Goal: Task Accomplishment & Management: Manage account settings

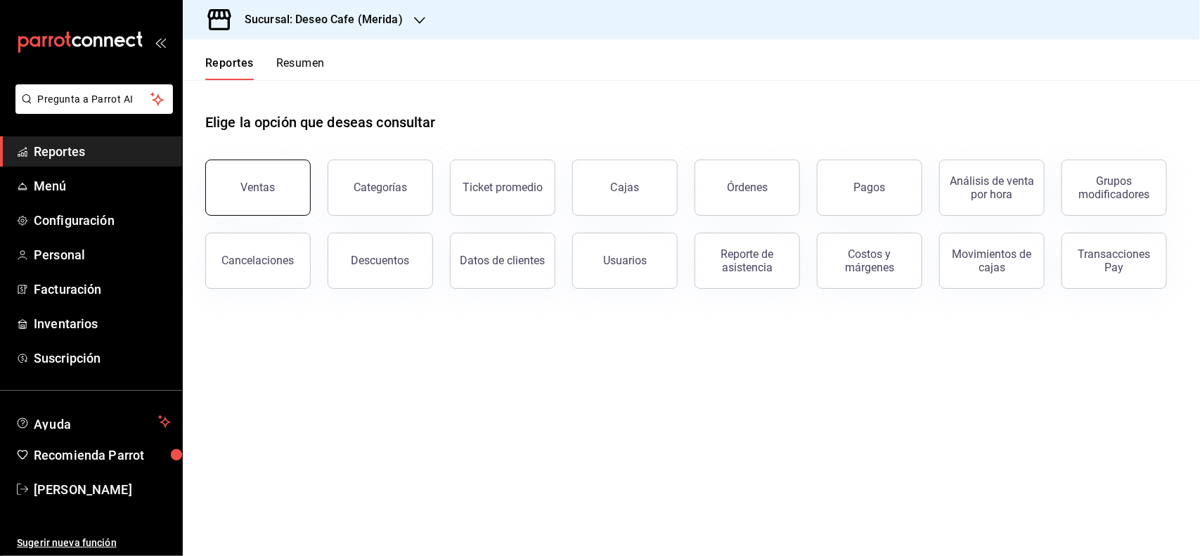
click at [261, 200] on button "Ventas" at bounding box center [257, 188] width 105 height 56
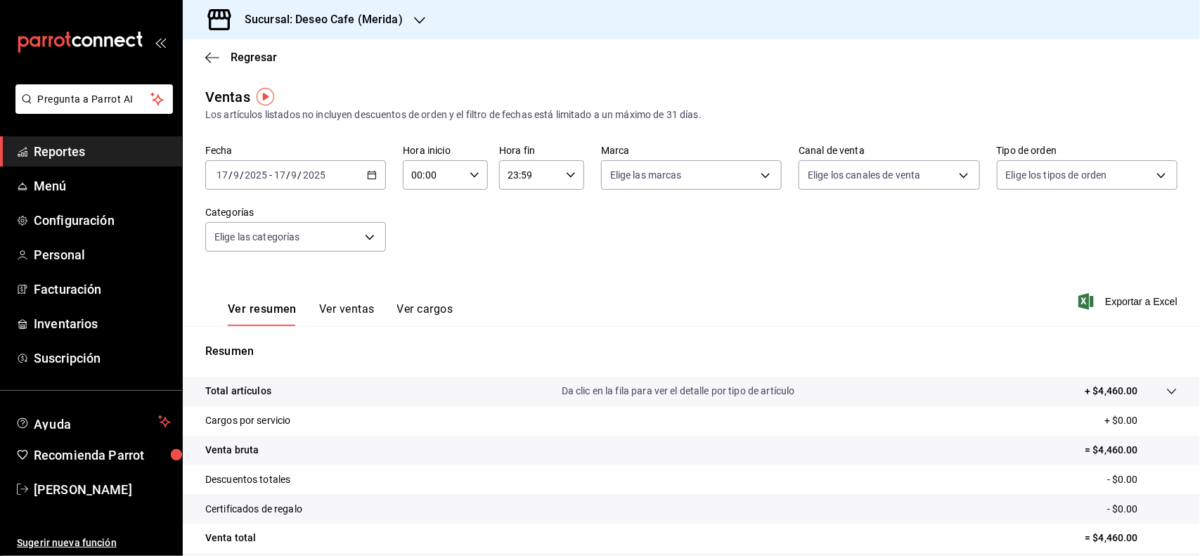
click at [101, 148] on span "Reportes" at bounding box center [102, 151] width 137 height 19
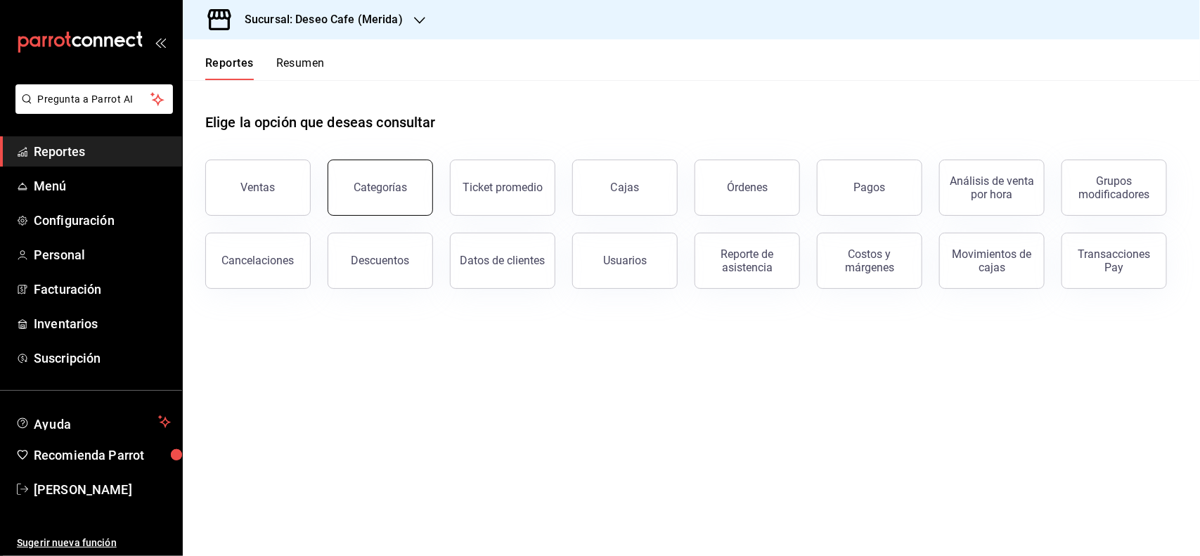
click at [392, 190] on div "Categorías" at bounding box center [380, 187] width 53 height 13
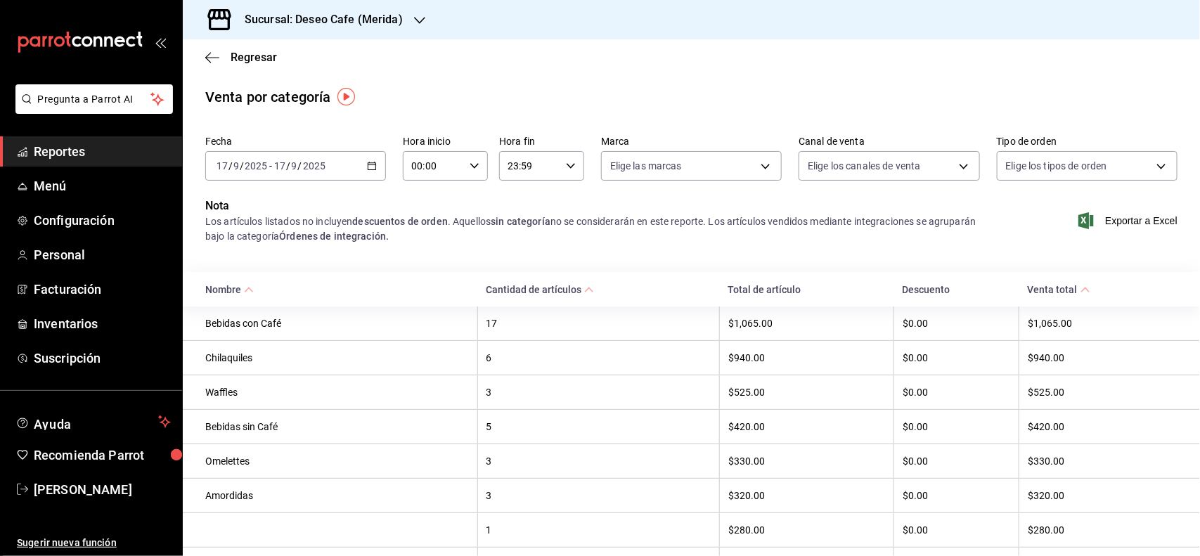
click at [90, 139] on link "Reportes" at bounding box center [91, 151] width 182 height 30
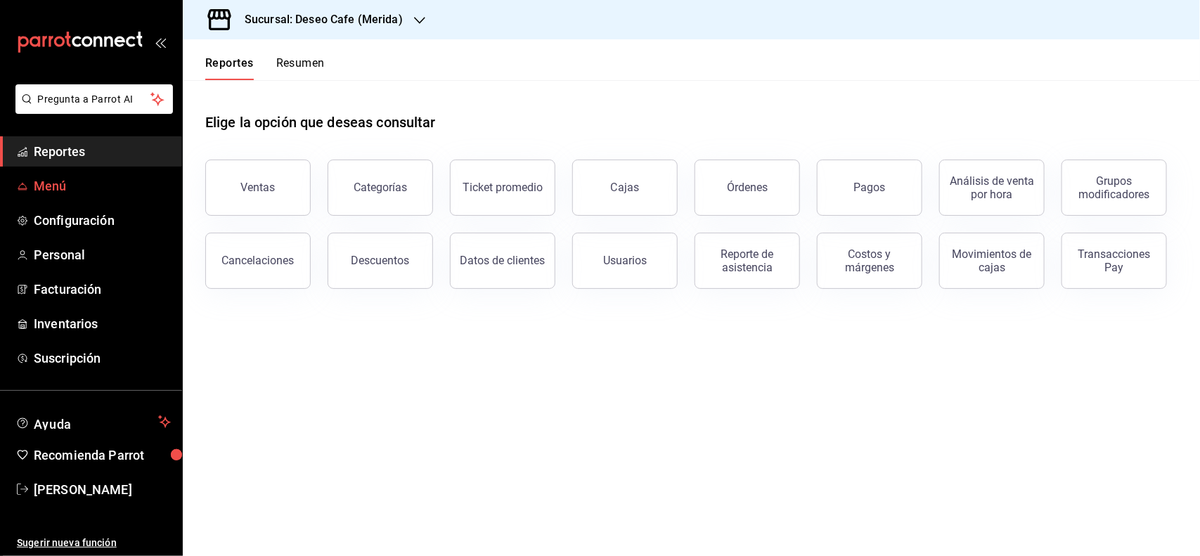
click at [77, 187] on span "Menú" at bounding box center [102, 185] width 137 height 19
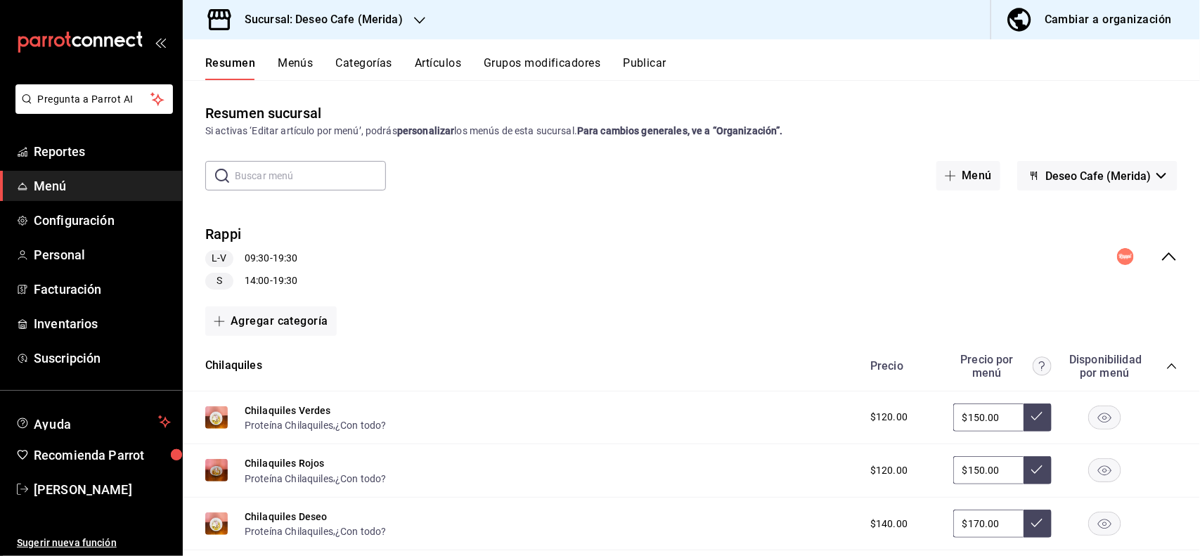
scroll to position [25, 0]
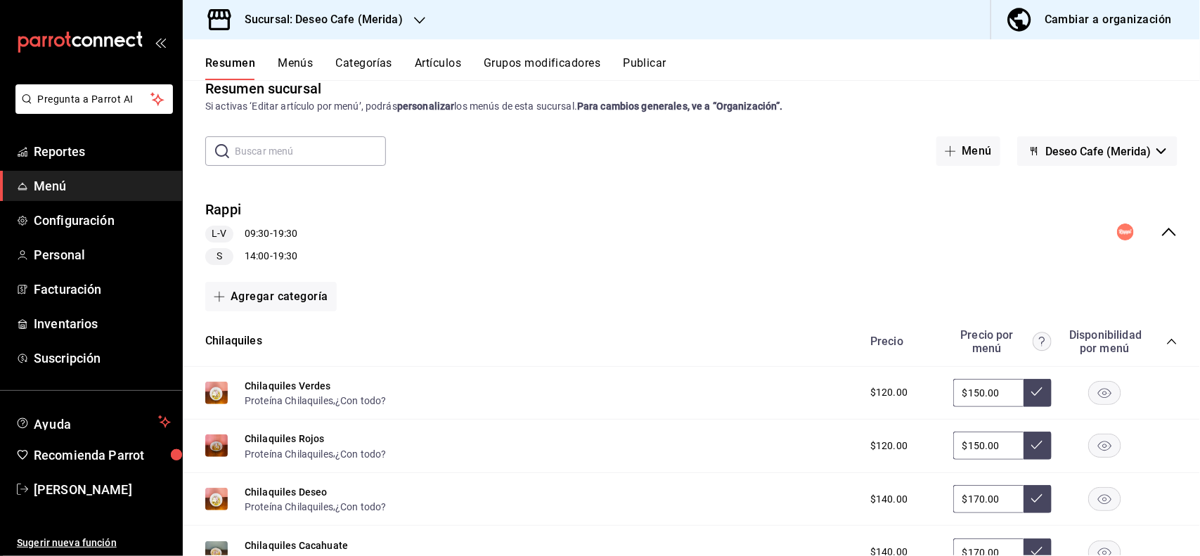
click at [343, 157] on input "text" at bounding box center [310, 151] width 151 height 28
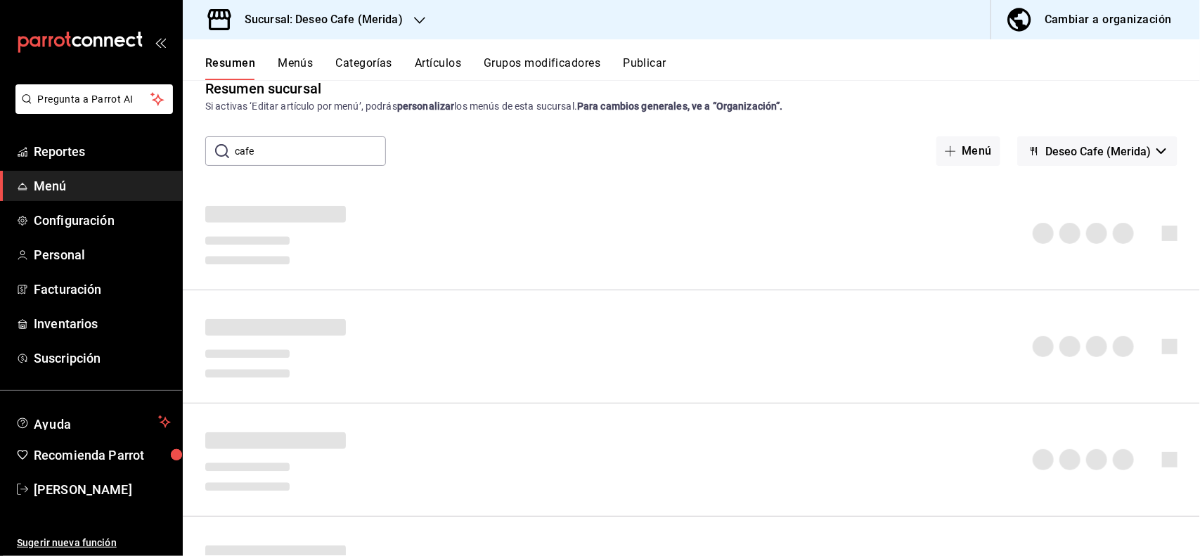
scroll to position [0, 0]
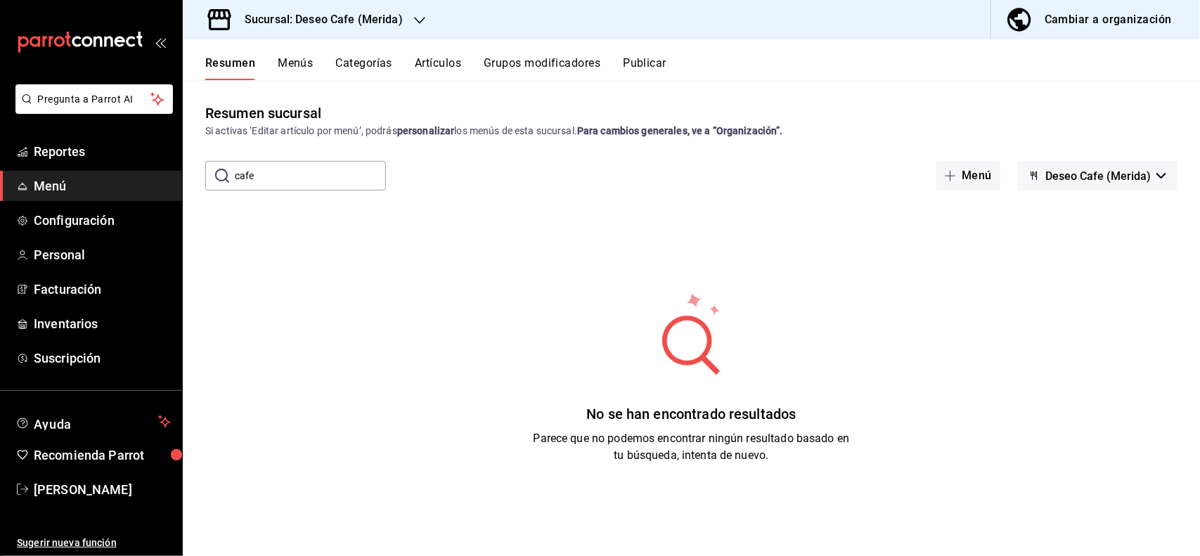
click at [322, 184] on input "cafe" at bounding box center [310, 176] width 151 height 28
type input "c"
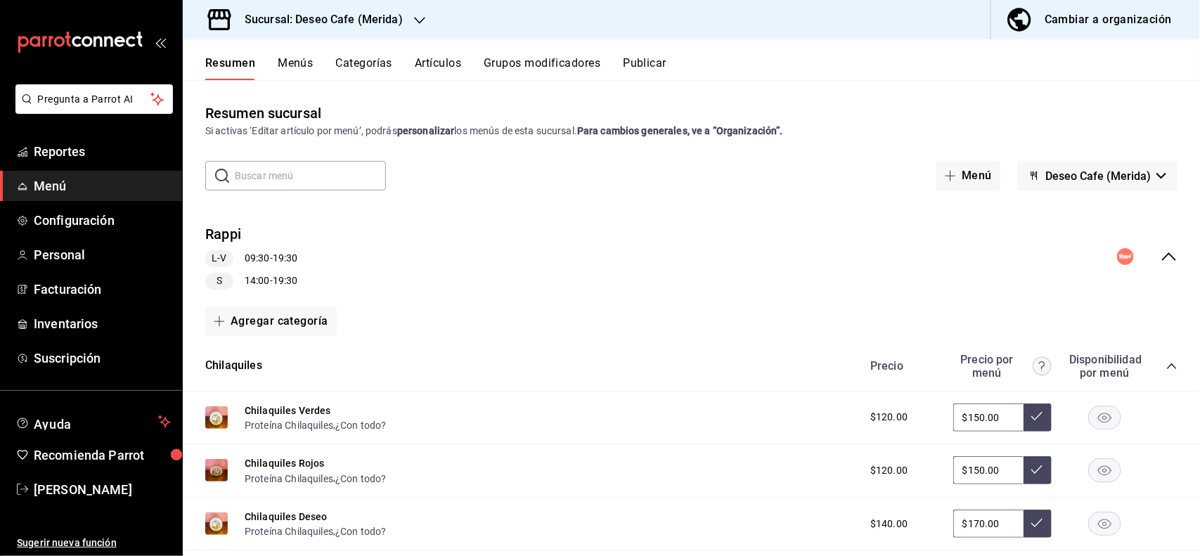
click at [446, 67] on button "Artículos" at bounding box center [438, 68] width 46 height 24
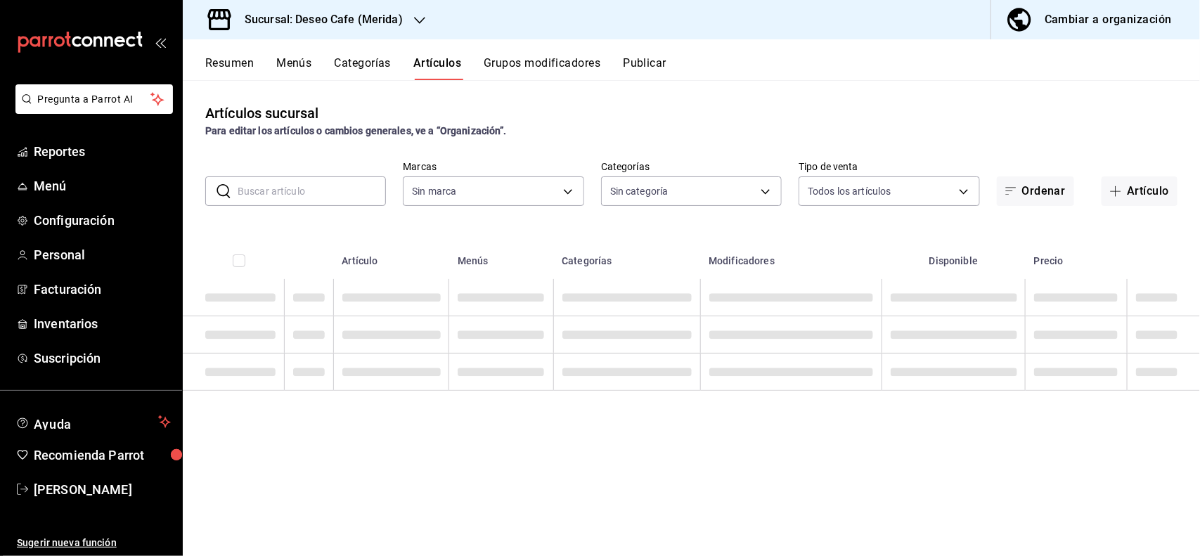
type input "043fa58f-14f6-4b2c-a0d7-5071aa1450bc"
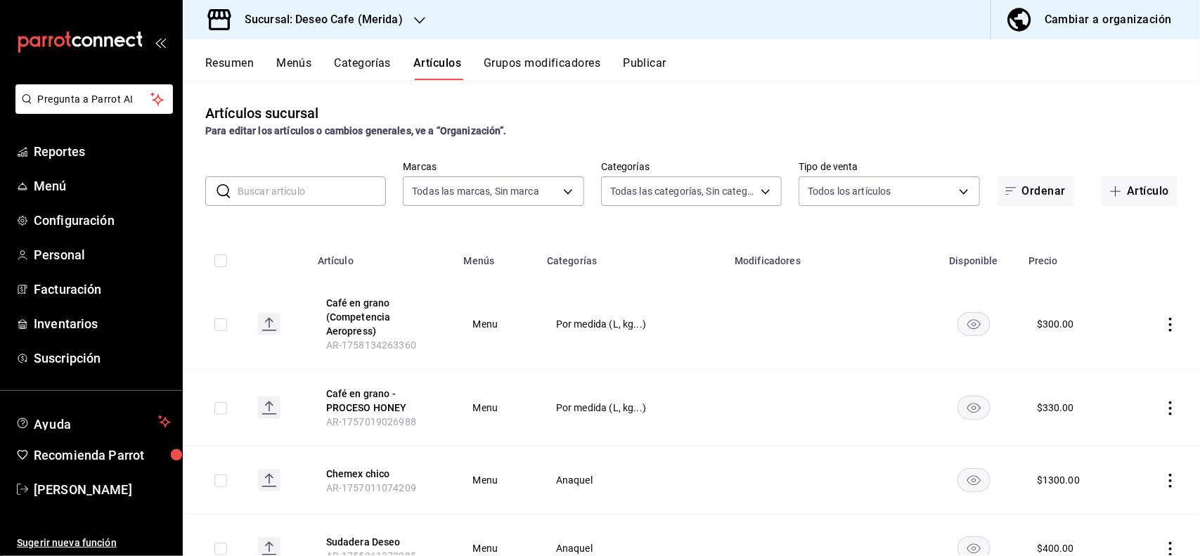
type input "df994542-8e29-49fe-9bf3-80a11adda96d,f0e0a894-7e6e-4dc4-bffe-13de6e87ad75,36e80…"
click at [1160, 332] on td at bounding box center [1163, 324] width 74 height 91
click at [1169, 330] on icon "actions" at bounding box center [1170, 325] width 3 height 14
click at [1108, 353] on span "Editar" at bounding box center [1115, 357] width 37 height 15
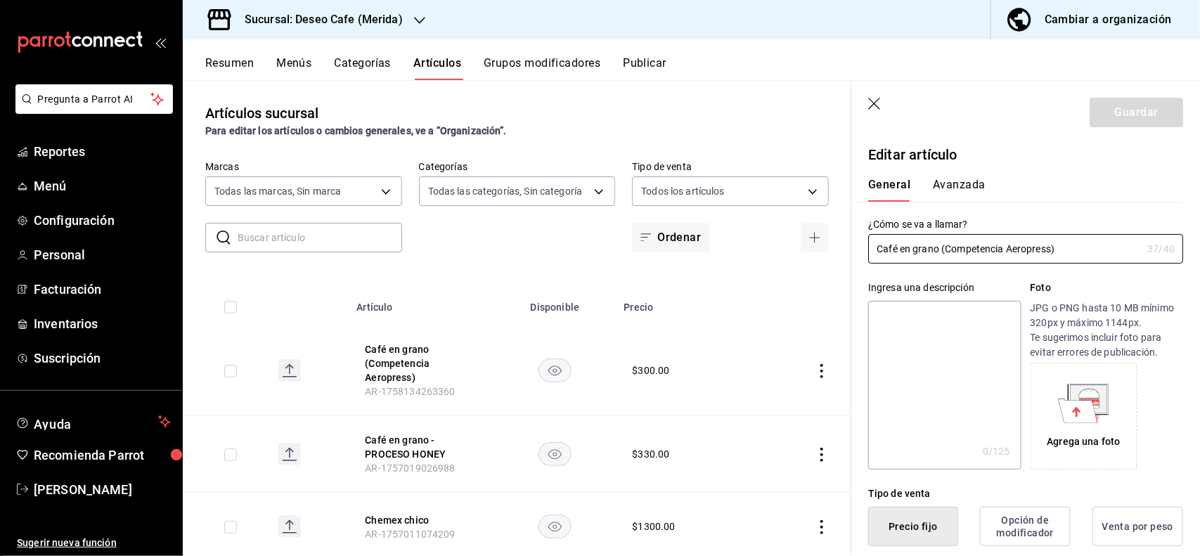
type input "$300.00"
click at [877, 106] on icon "button" at bounding box center [874, 104] width 12 height 12
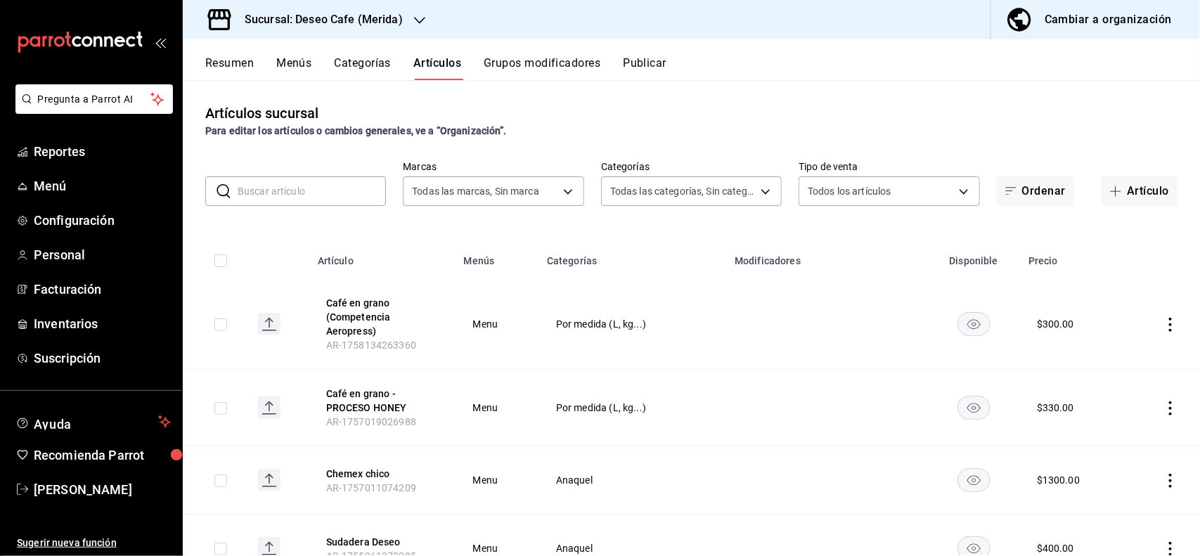
click at [345, 67] on button "Categorías" at bounding box center [363, 68] width 57 height 24
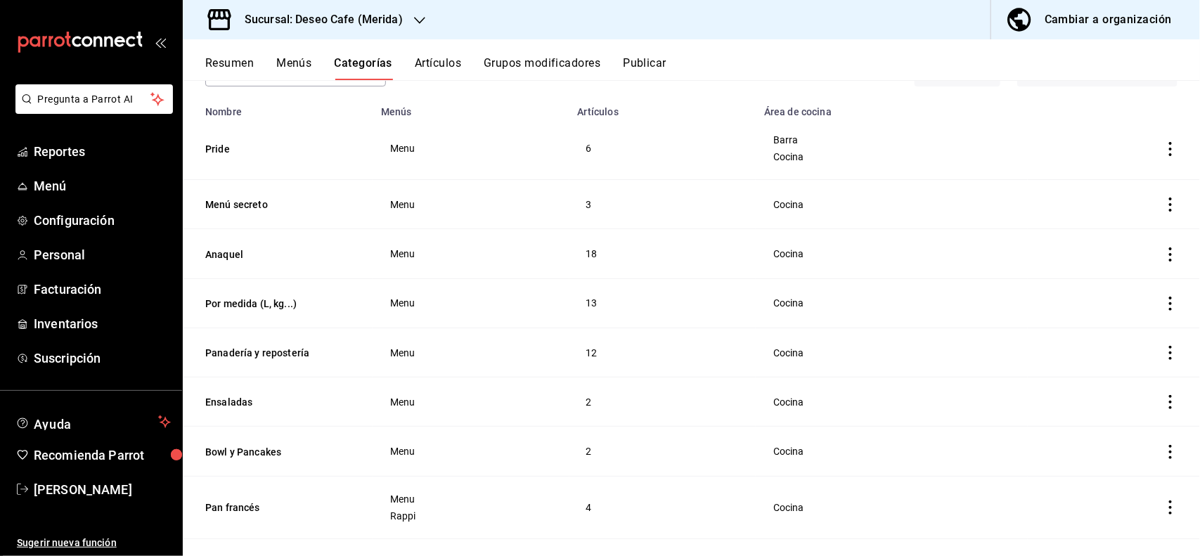
scroll to position [90, 0]
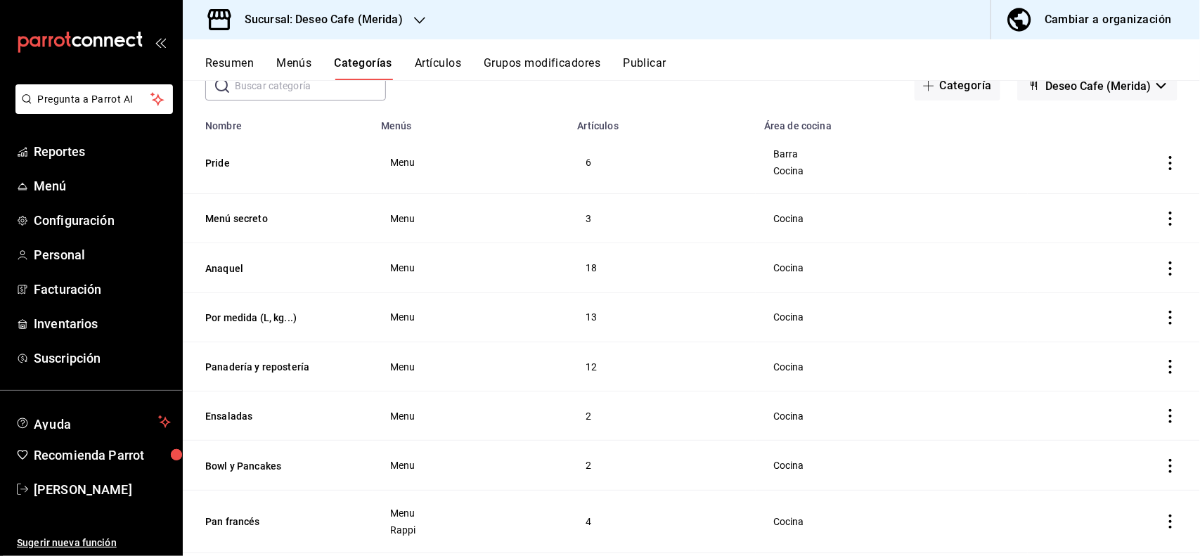
click at [1163, 318] on icon "actions" at bounding box center [1170, 318] width 14 height 14
click at [1118, 348] on span "Editar" at bounding box center [1115, 351] width 37 height 15
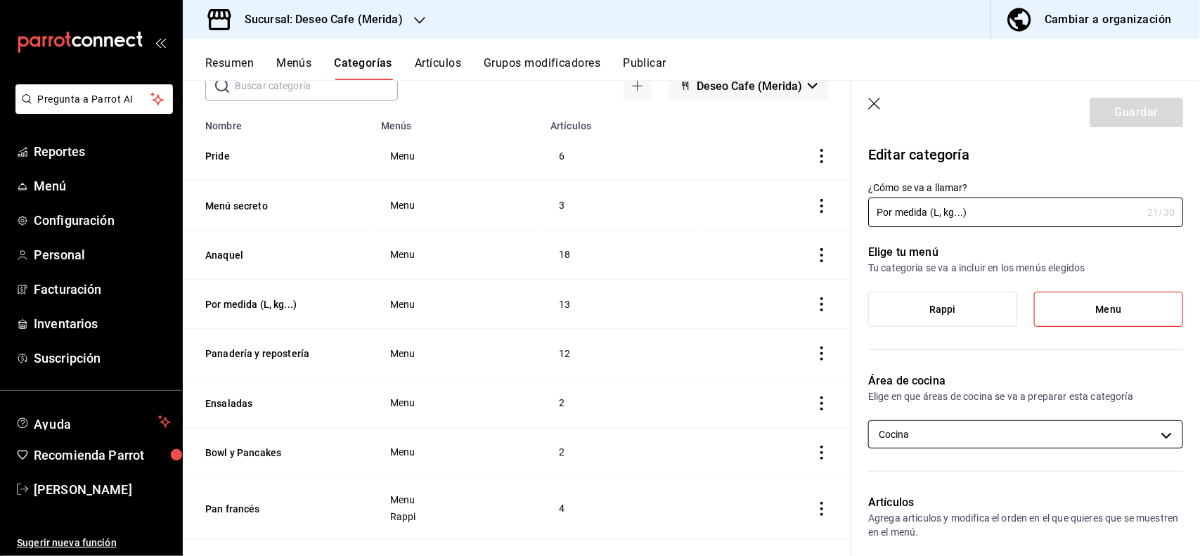
click at [1125, 434] on body "Pregunta a Parrot AI Reportes Menú Configuración Personal Facturación Inventari…" at bounding box center [600, 278] width 1200 height 556
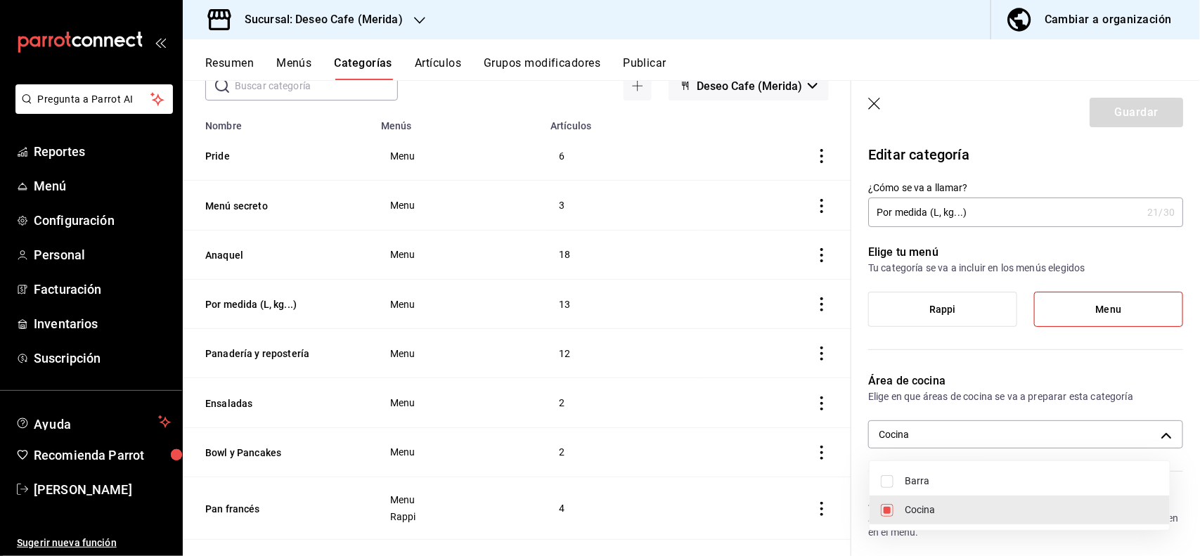
click at [963, 481] on span "Barra" at bounding box center [1032, 481] width 254 height 15
type input "74cbec4e-5de0-422a-ae6c-0d5196000eeb,7dabc4a3-d034-4ace-8135-eaca44998190"
checkbox input "true"
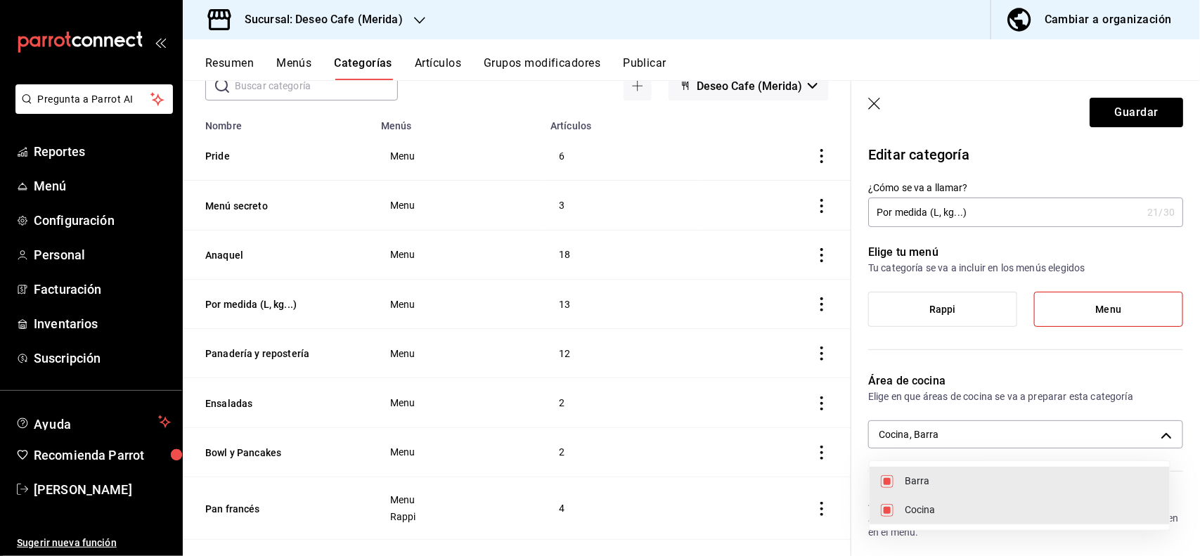
click at [888, 513] on input "checkbox" at bounding box center [887, 510] width 13 height 13
checkbox input "false"
type input "7dabc4a3-d034-4ace-8135-eaca44998190"
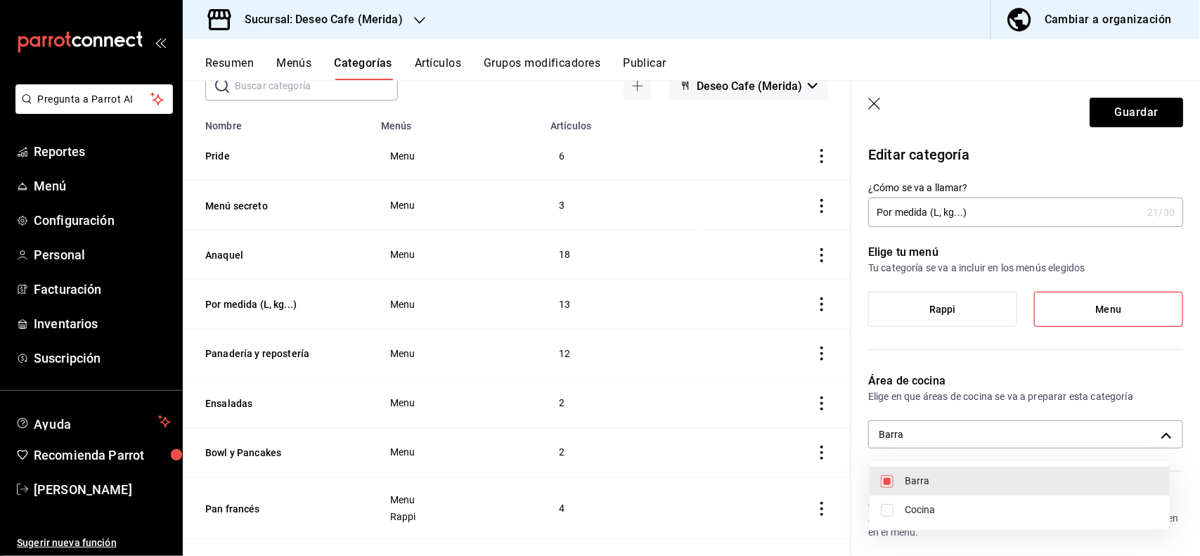
drag, startPoint x: 1196, startPoint y: 206, endPoint x: 1193, endPoint y: 233, distance: 26.9
click at [1193, 233] on div at bounding box center [600, 278] width 1200 height 556
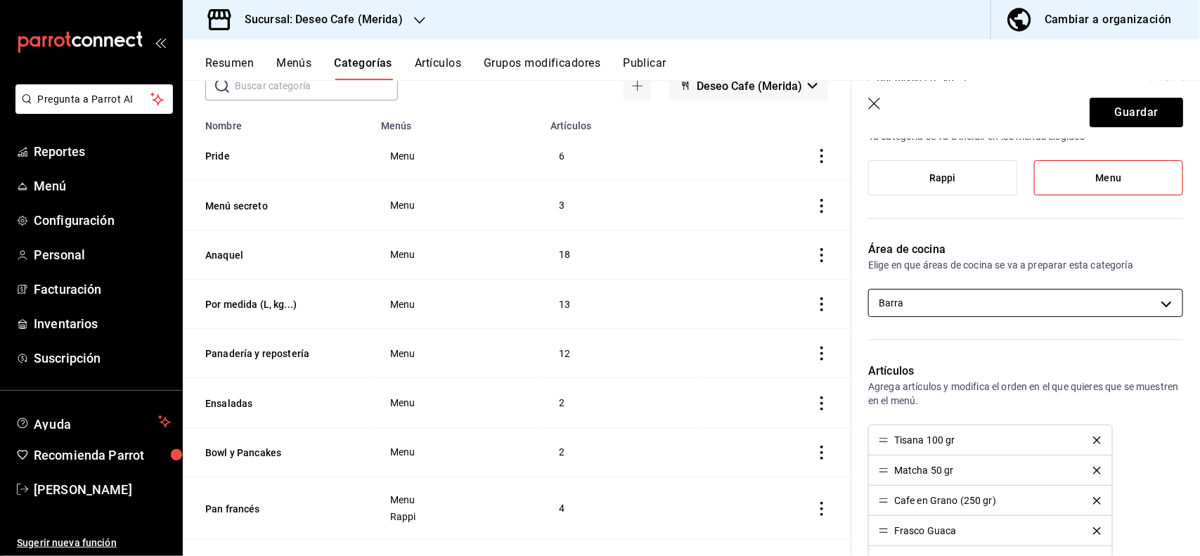
scroll to position [164, 0]
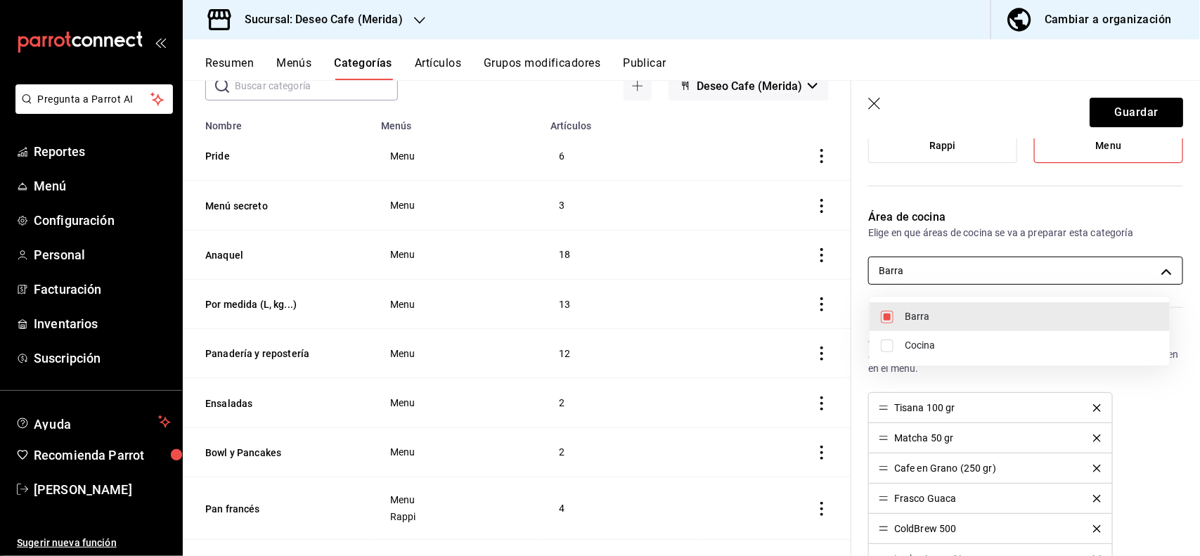
click at [1144, 266] on body "Pregunta a Parrot AI Reportes Menú Configuración Personal Facturación Inventari…" at bounding box center [600, 278] width 1200 height 556
click at [884, 345] on input "checkbox" at bounding box center [887, 345] width 13 height 13
checkbox input "true"
type input "7dabc4a3-d034-4ace-8135-eaca44998190,74cbec4e-5de0-422a-ae6c-0d5196000eeb"
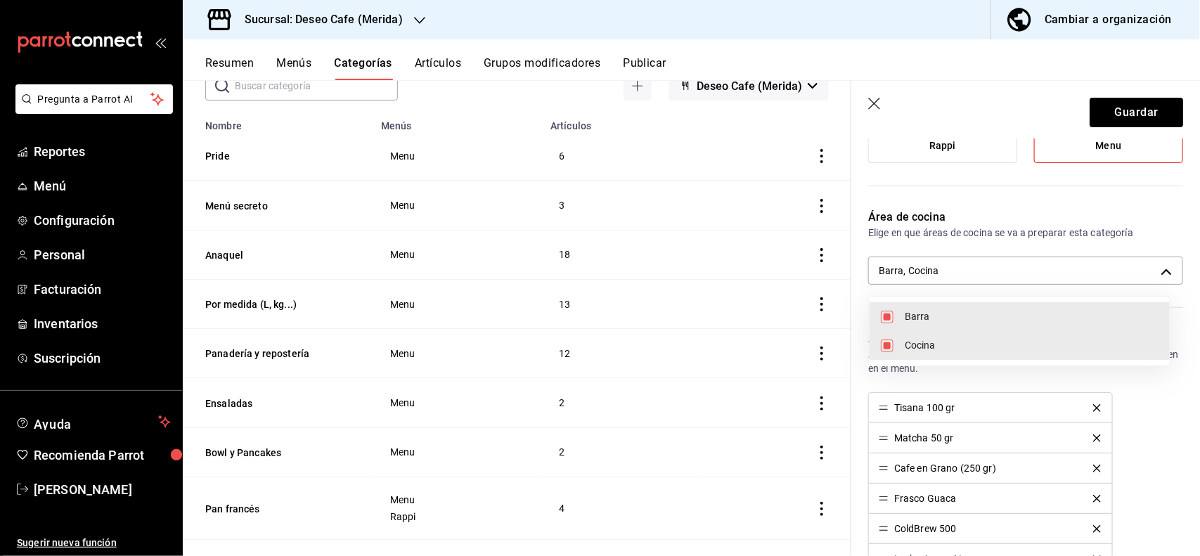
click at [1062, 212] on div at bounding box center [600, 278] width 1200 height 556
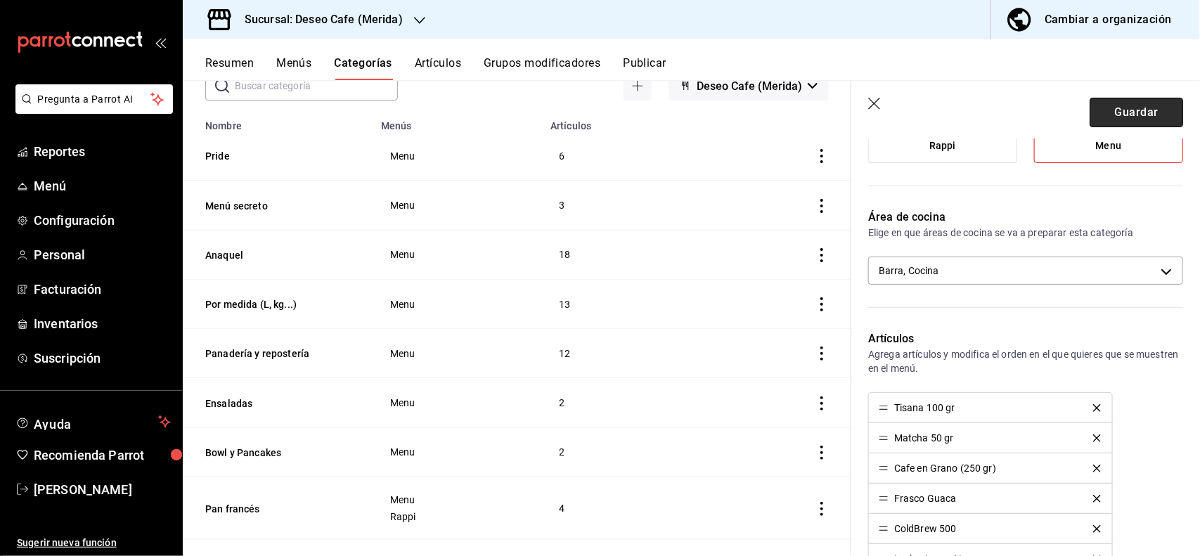
click at [1139, 120] on button "Guardar" at bounding box center [1135, 113] width 93 height 30
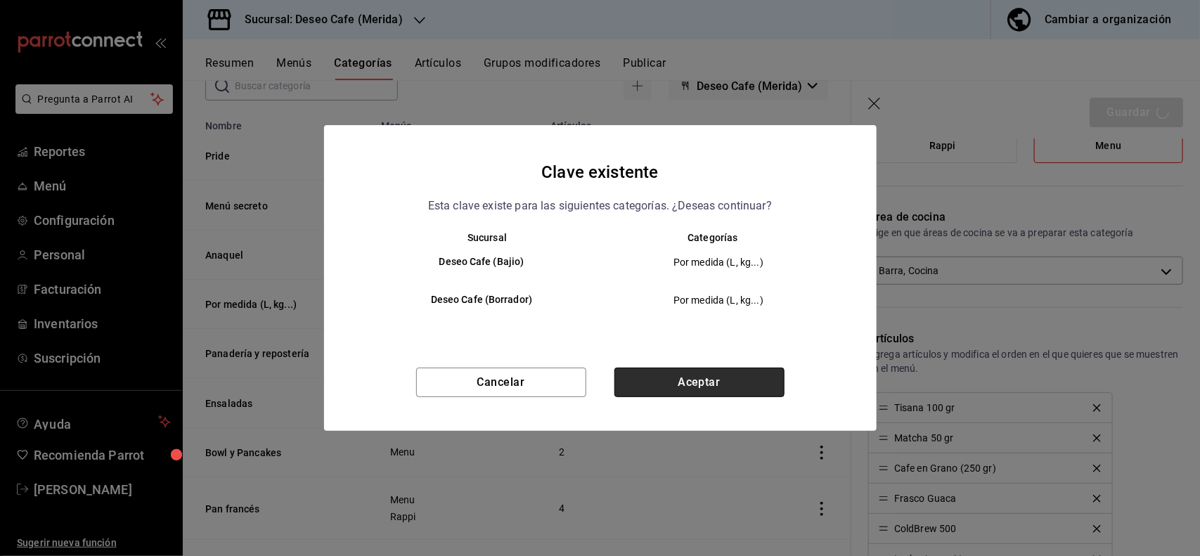
click at [730, 376] on button "Aceptar" at bounding box center [699, 383] width 170 height 30
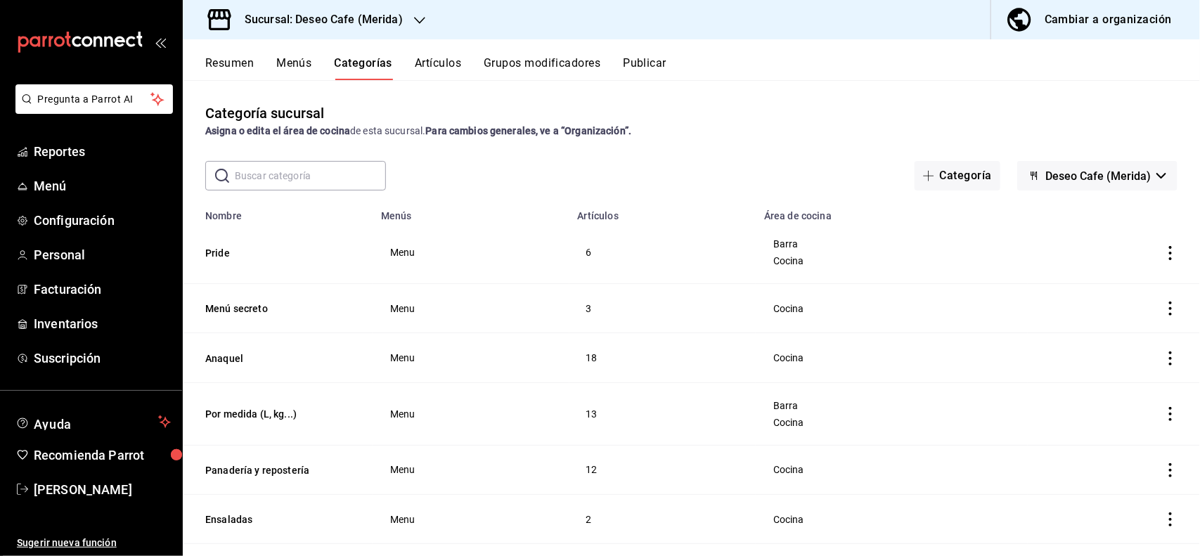
click at [749, 103] on div "Categoría sucursal Asigna o edita el área de cocina de esta sucursal. Para camb…" at bounding box center [691, 121] width 1017 height 36
click at [650, 60] on button "Publicar" at bounding box center [645, 68] width 44 height 24
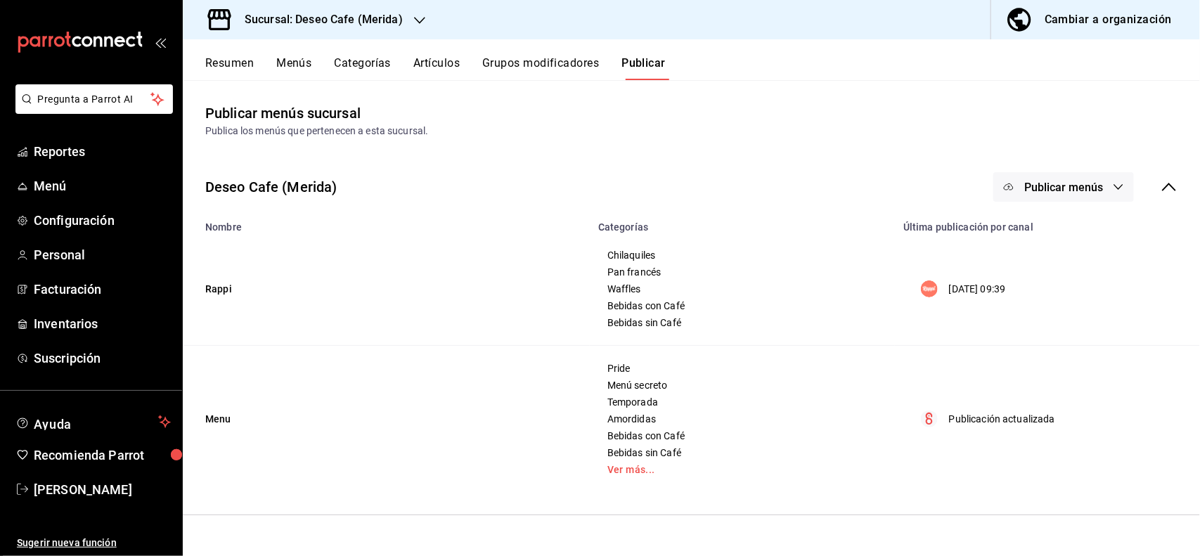
click at [1094, 176] on button "Publicar menús" at bounding box center [1063, 187] width 141 height 30
click at [1056, 274] on span "Punto de venta" at bounding box center [1083, 272] width 67 height 15
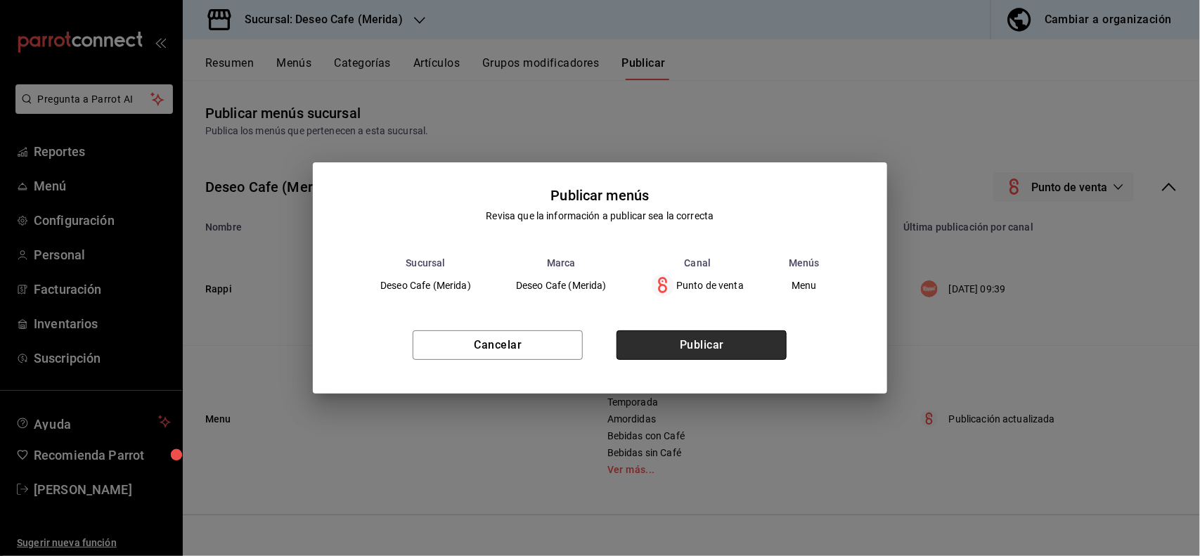
click at [666, 346] on button "Publicar" at bounding box center [701, 345] width 170 height 30
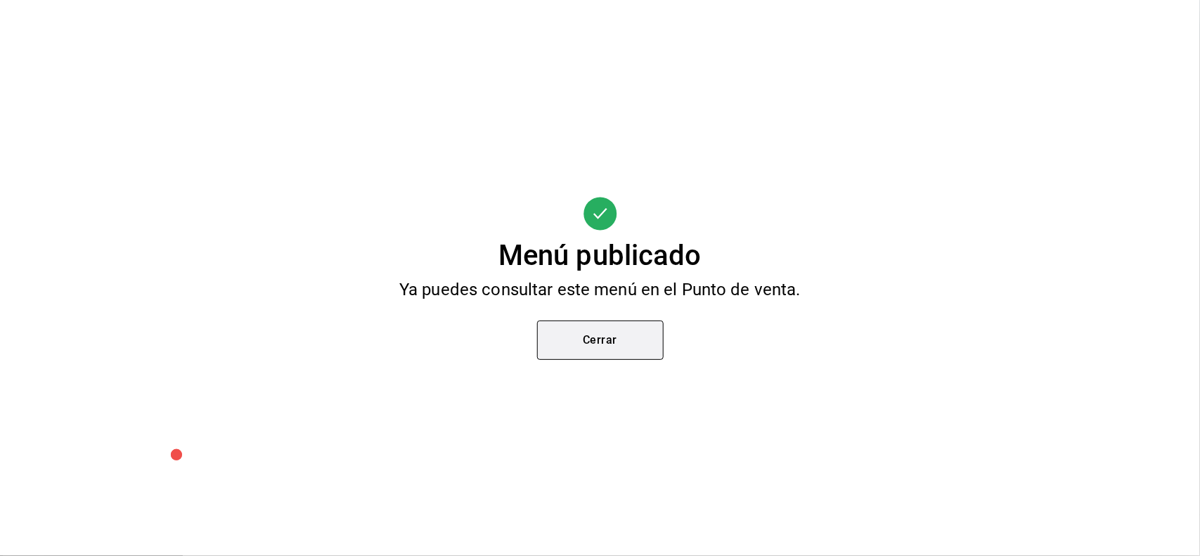
click at [615, 355] on button "Cerrar" at bounding box center [600, 340] width 127 height 39
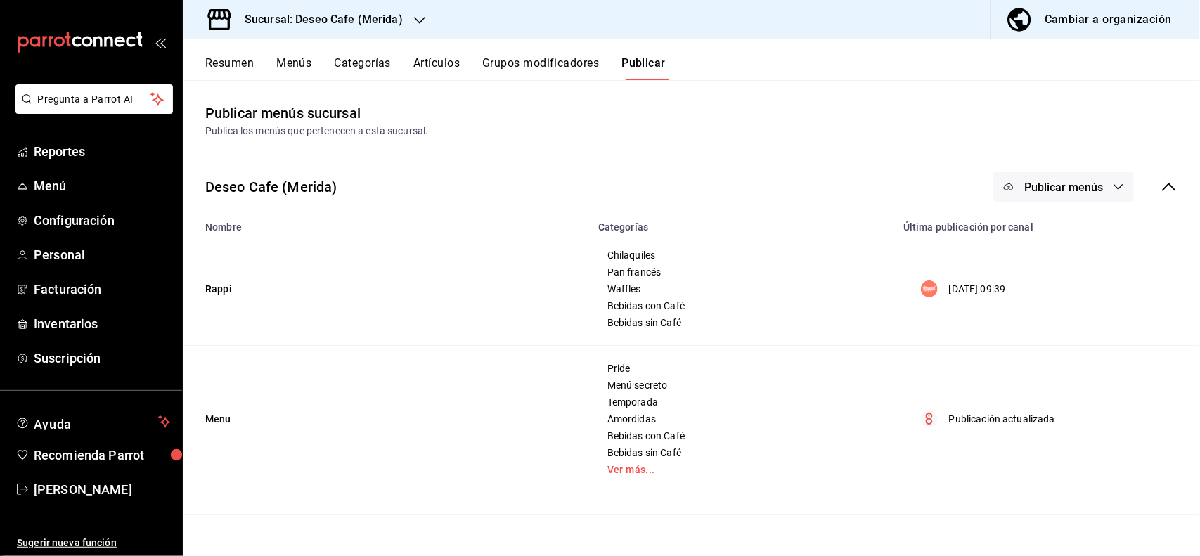
click at [413, 32] on div "Sucursal: Deseo Cafe (Merida)" at bounding box center [312, 19] width 237 height 39
click at [308, 98] on div "Deseo Cafe (Bajio)" at bounding box center [288, 92] width 188 height 15
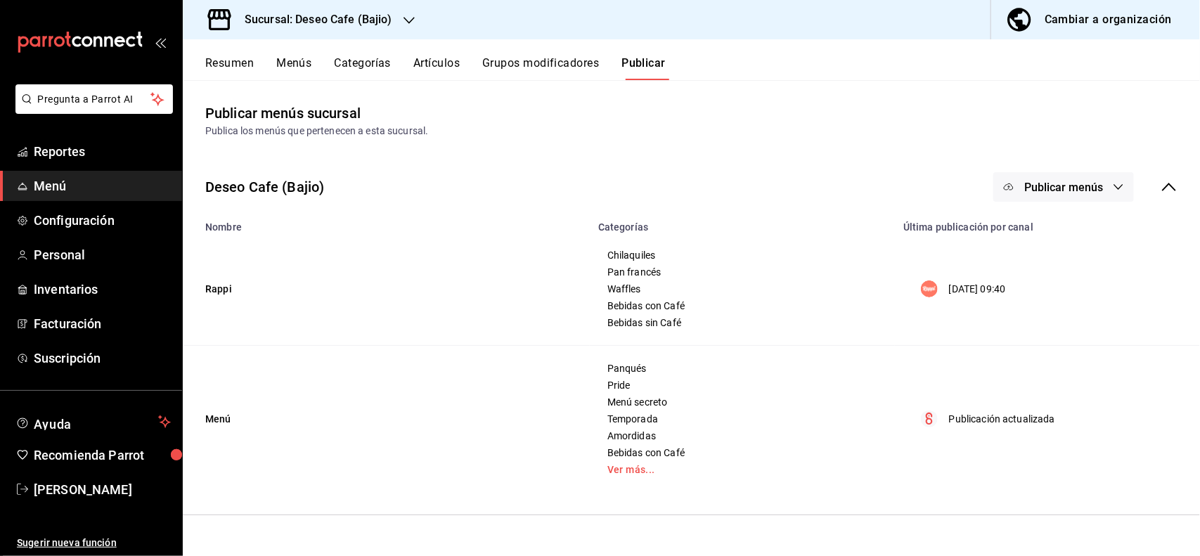
click at [433, 64] on button "Artículos" at bounding box center [436, 68] width 46 height 24
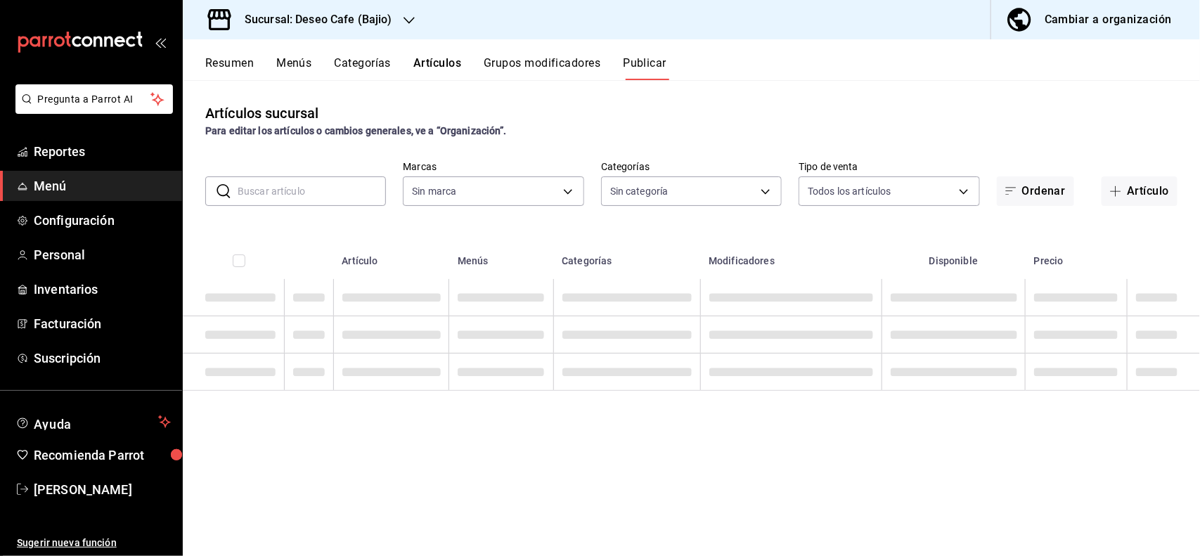
type input "747cfabc-e904-4e79-80e3-1b344b6a83d7"
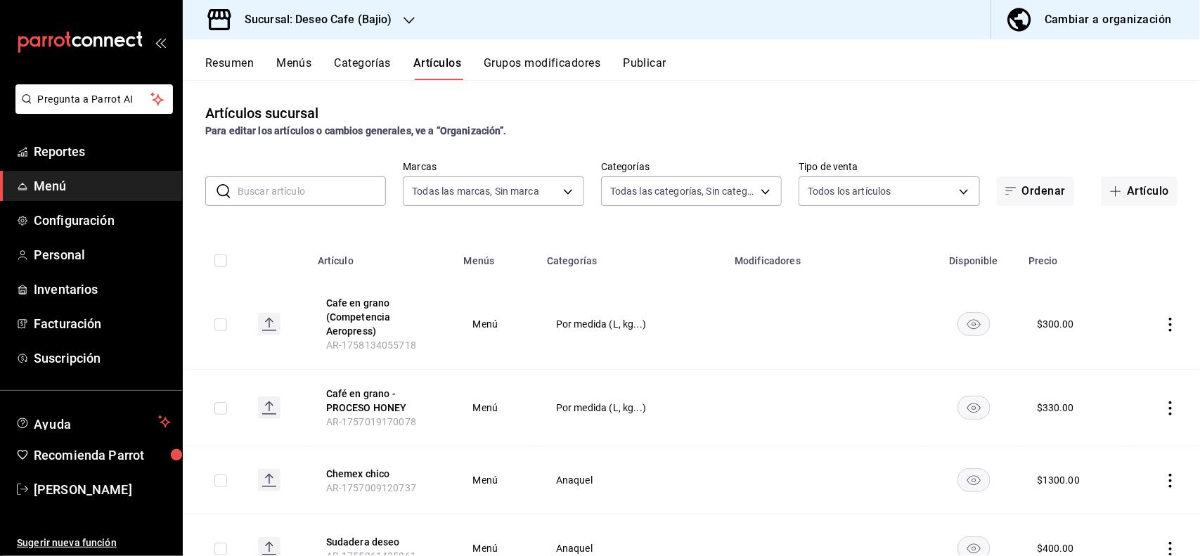
type input "e17a4943-81b9-4002-801d-a6b0f2b68056,933f9825-abd1-4dcf-848c-f326c228a10b,0adce…"
click at [1163, 323] on icon "actions" at bounding box center [1170, 325] width 14 height 14
click at [1115, 356] on span "Editar" at bounding box center [1115, 357] width 37 height 15
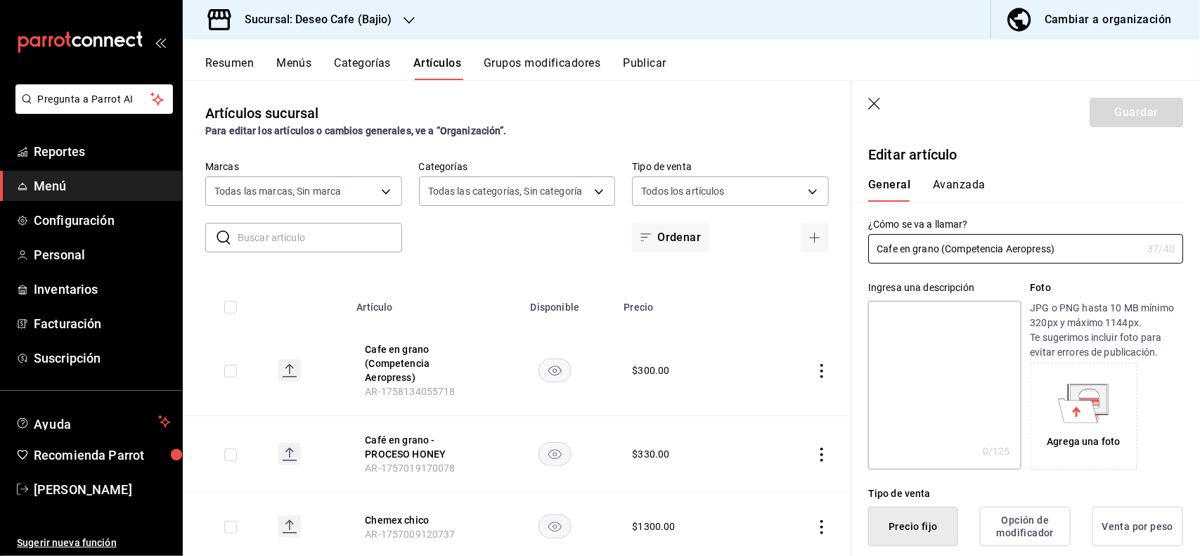
type input "$300.00"
click at [879, 108] on icon "button" at bounding box center [874, 104] width 12 height 12
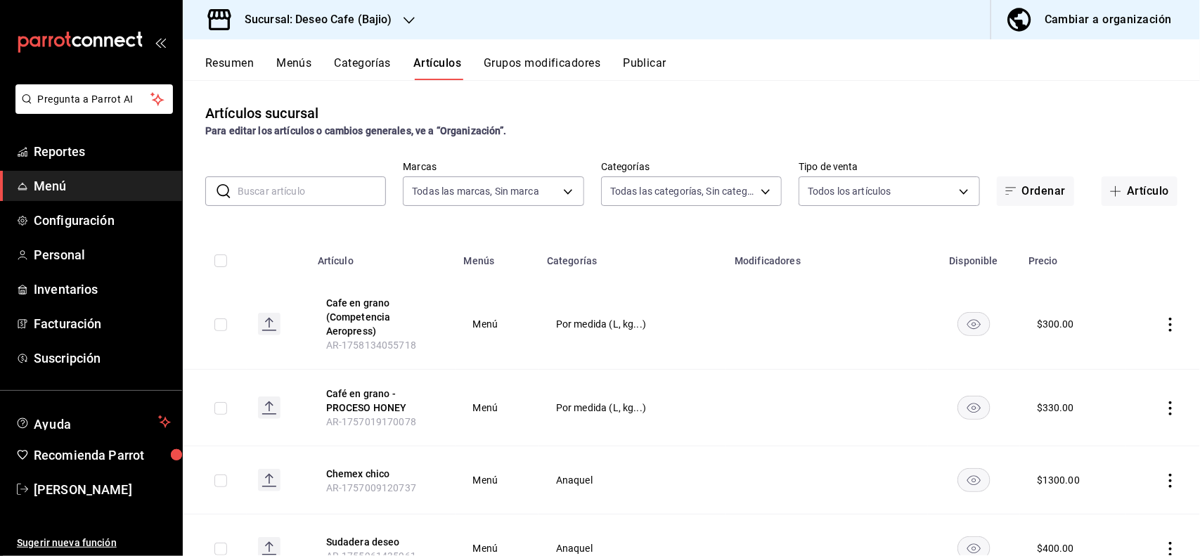
click at [378, 60] on button "Categorías" at bounding box center [363, 68] width 57 height 24
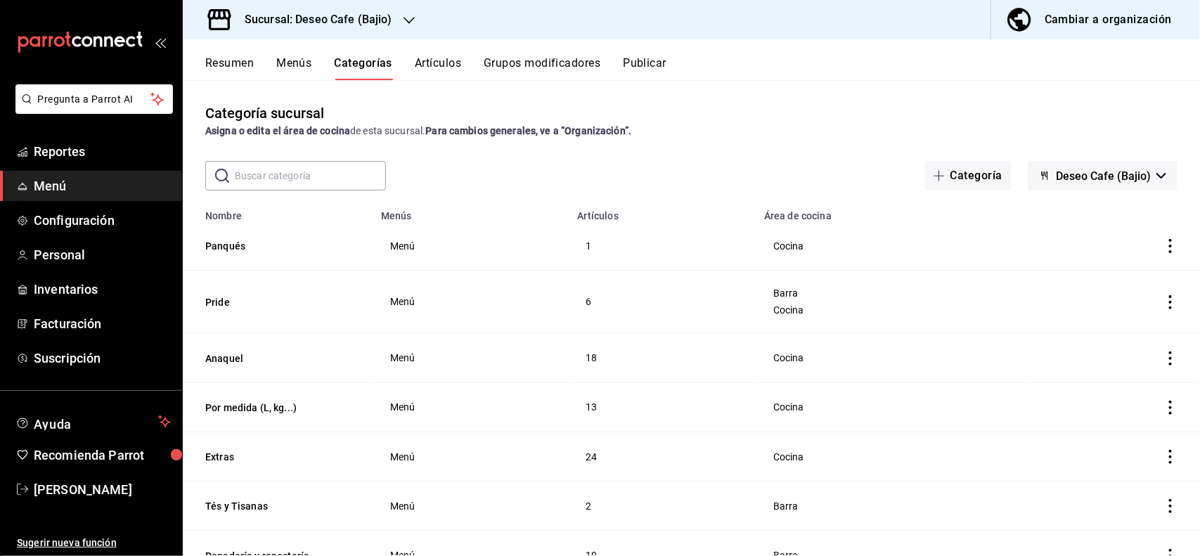
click at [1163, 413] on icon "actions" at bounding box center [1170, 408] width 14 height 14
click at [1108, 440] on span "Editar" at bounding box center [1115, 441] width 37 height 15
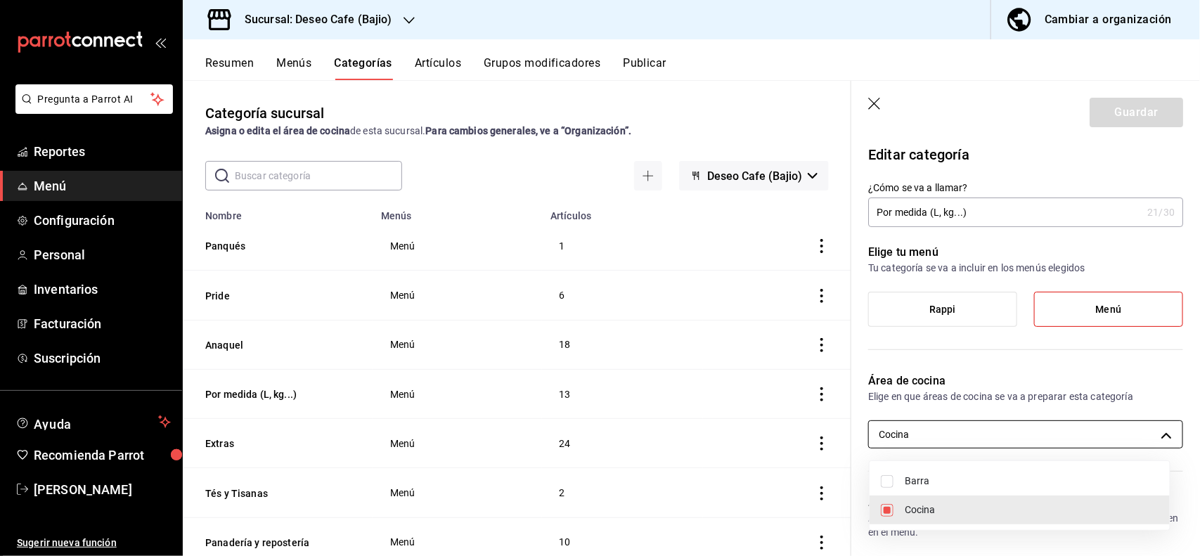
click at [1105, 427] on body "Pregunta a Parrot AI Reportes Menú Configuración Personal Inventarios Facturaci…" at bounding box center [600, 278] width 1200 height 556
click at [936, 486] on span "Barra" at bounding box center [1032, 481] width 254 height 15
type input "2e5cd109-7ace-4314-95b7-0616081d7d4f,75a0d687-9fc9-4193-a3be-34ea4b79cf54"
checkbox input "true"
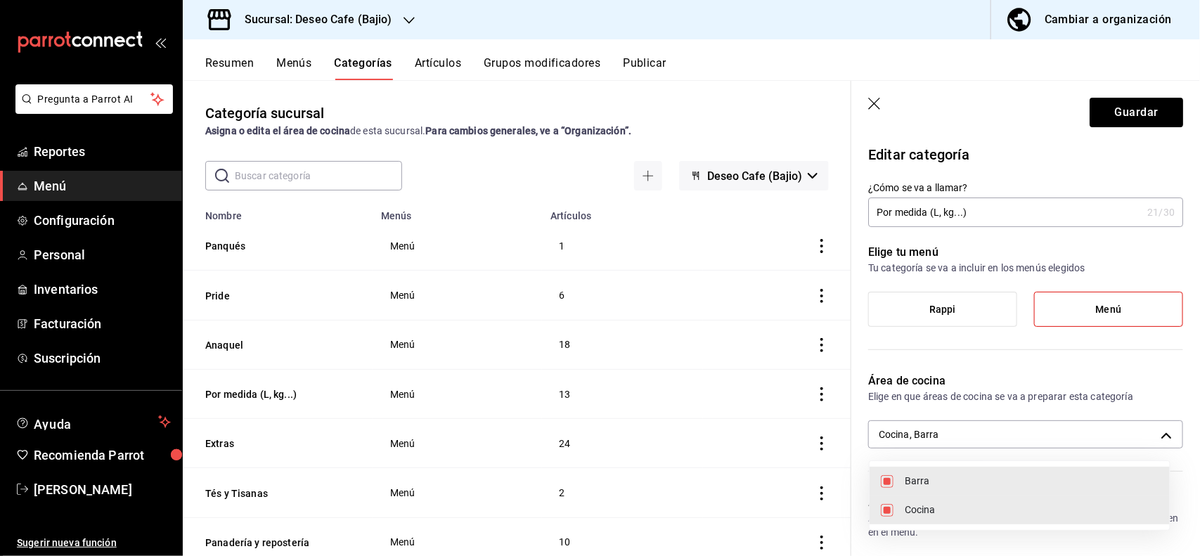
drag, startPoint x: 1191, startPoint y: 236, endPoint x: 1191, endPoint y: 289, distance: 52.7
click at [1191, 289] on div at bounding box center [600, 278] width 1200 height 556
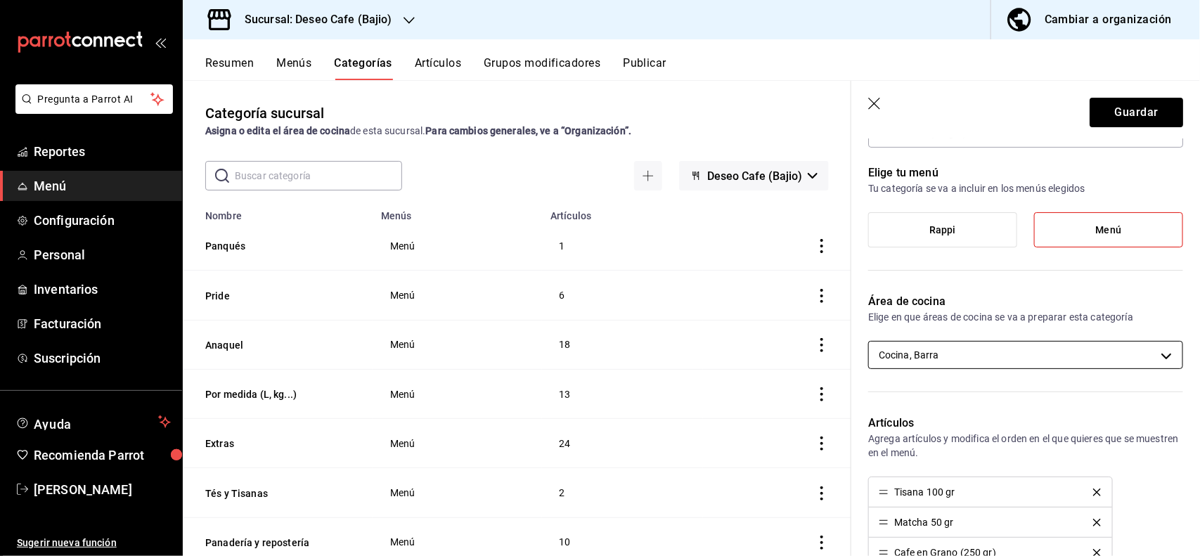
scroll to position [82, 0]
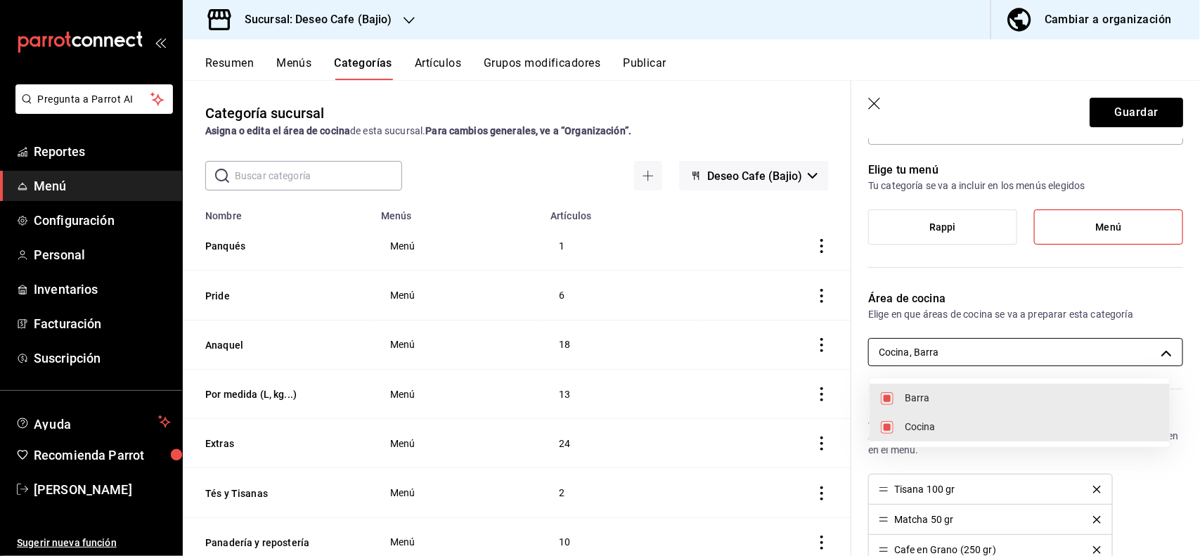
click at [1061, 348] on body "Pregunta a Parrot AI Reportes Menú Configuración Personal Inventarios Facturaci…" at bounding box center [600, 278] width 1200 height 556
click at [890, 433] on input "checkbox" at bounding box center [887, 427] width 13 height 13
checkbox input "false"
type input "75a0d687-9fc9-4193-a3be-34ea4b79cf54"
click at [1122, 120] on div at bounding box center [600, 278] width 1200 height 556
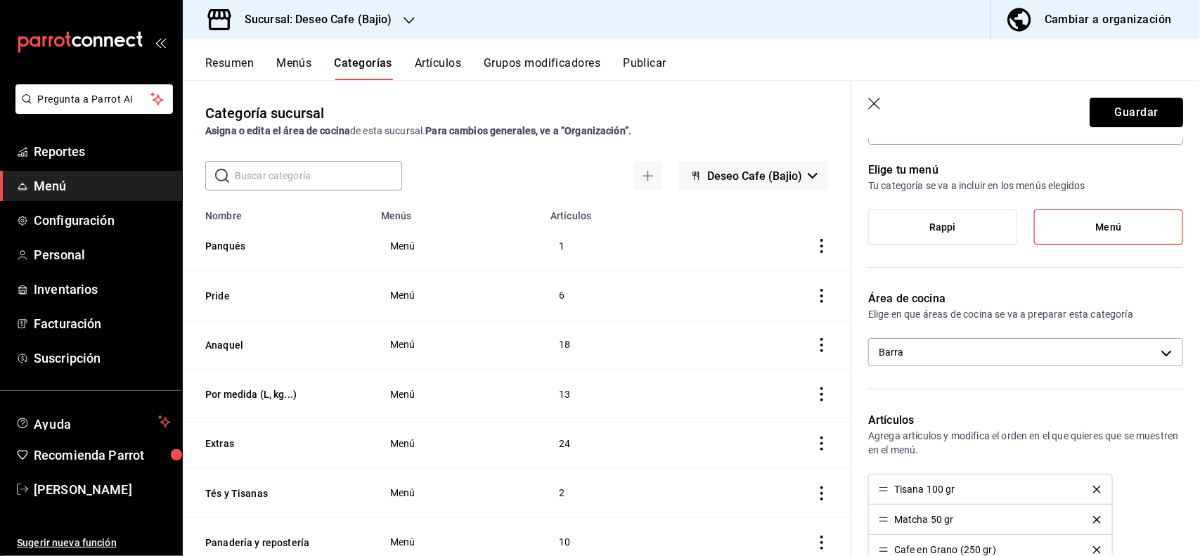
click at [1122, 120] on button "Guardar" at bounding box center [1135, 113] width 93 height 30
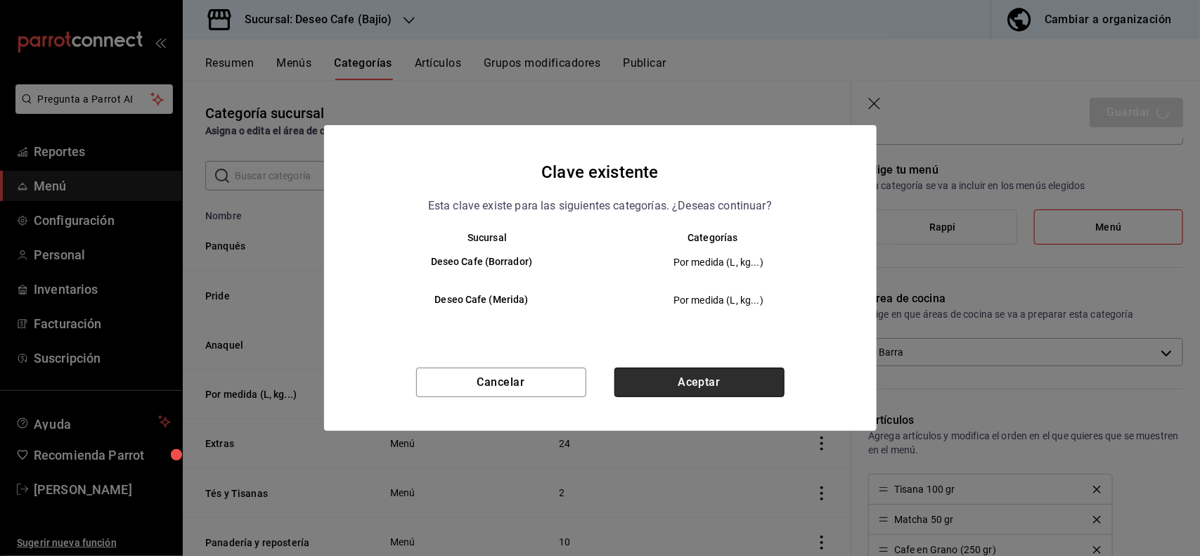
click at [705, 392] on button "Aceptar" at bounding box center [699, 383] width 170 height 30
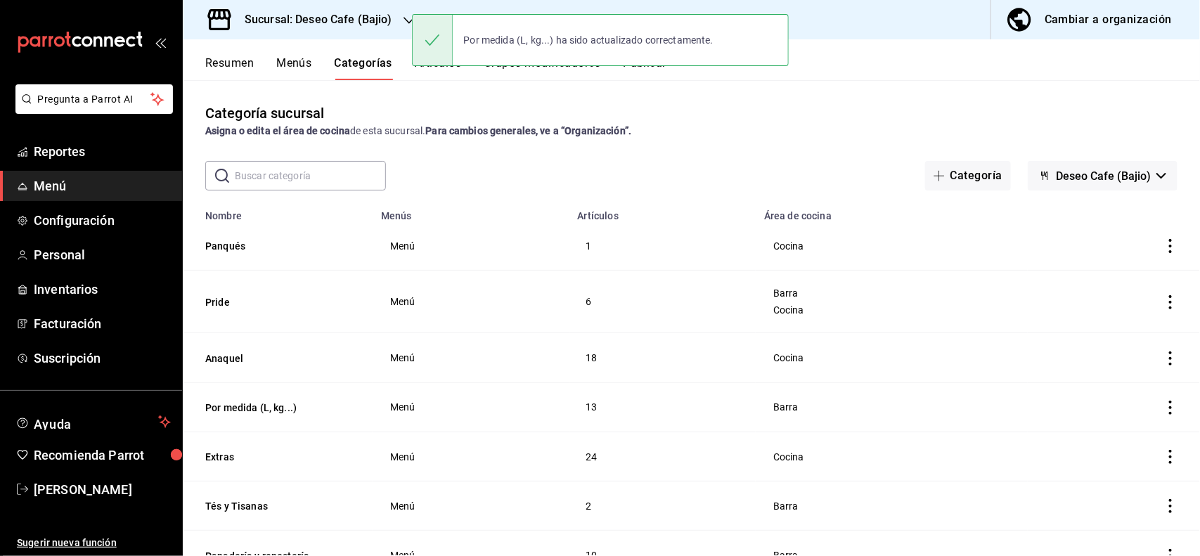
click at [727, 79] on div "Resumen Menús Categorías Artículos Grupos modificadores Publicar" at bounding box center [702, 68] width 995 height 24
click at [645, 74] on button "Publicar" at bounding box center [645, 68] width 44 height 24
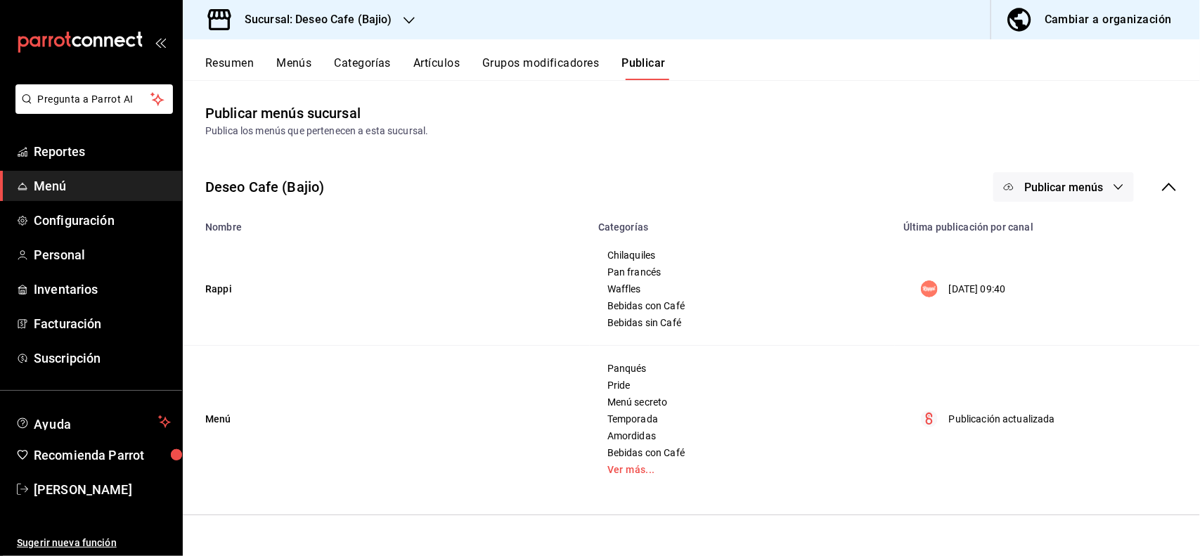
click at [1074, 198] on button "Publicar menús" at bounding box center [1063, 187] width 141 height 30
click at [1063, 280] on li "Punto de venta" at bounding box center [1064, 271] width 129 height 39
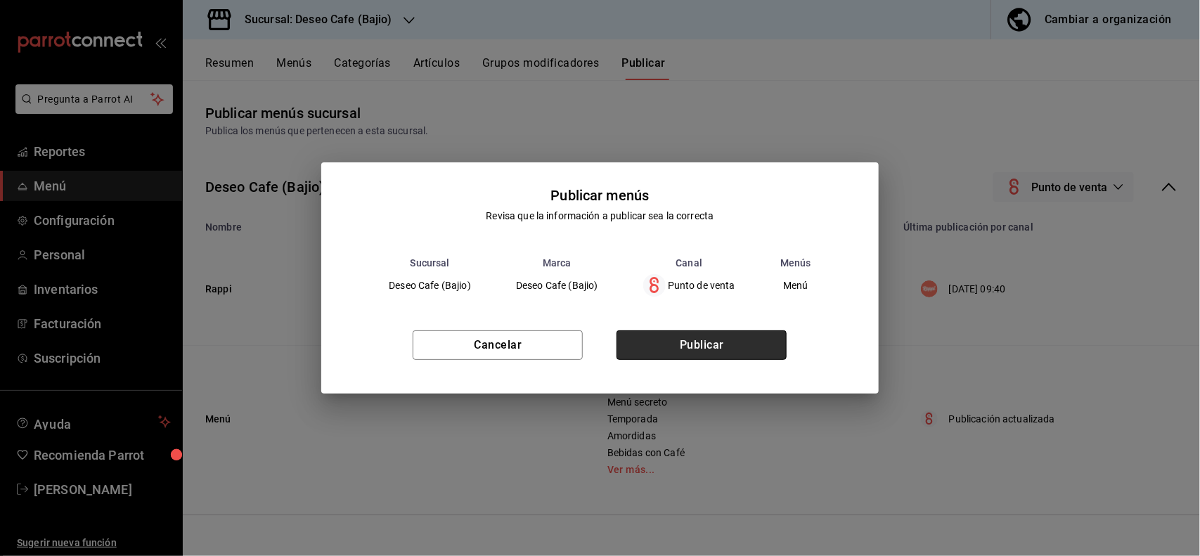
click at [742, 345] on button "Publicar" at bounding box center [701, 345] width 170 height 30
